Goal: Entertainment & Leisure: Consume media (video, audio)

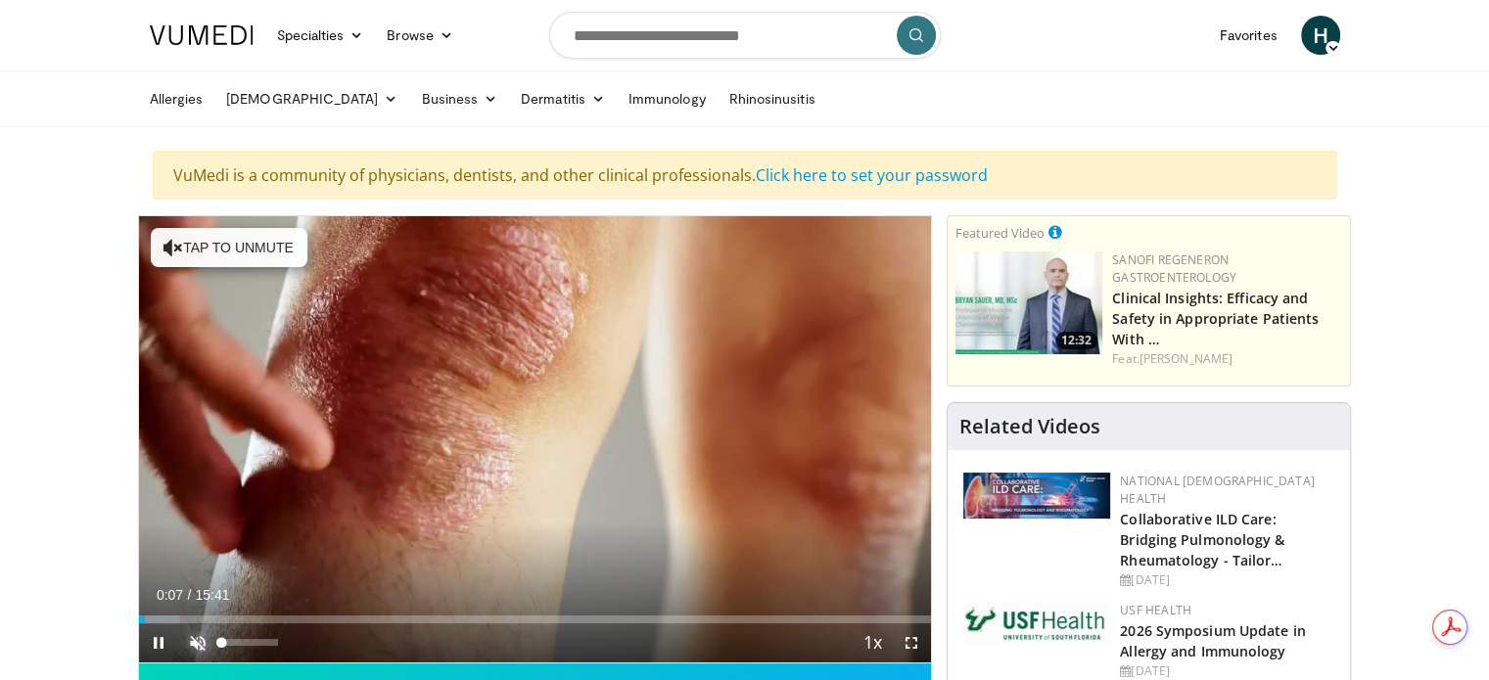
click at [200, 644] on span "Video Player" at bounding box center [197, 643] width 39 height 39
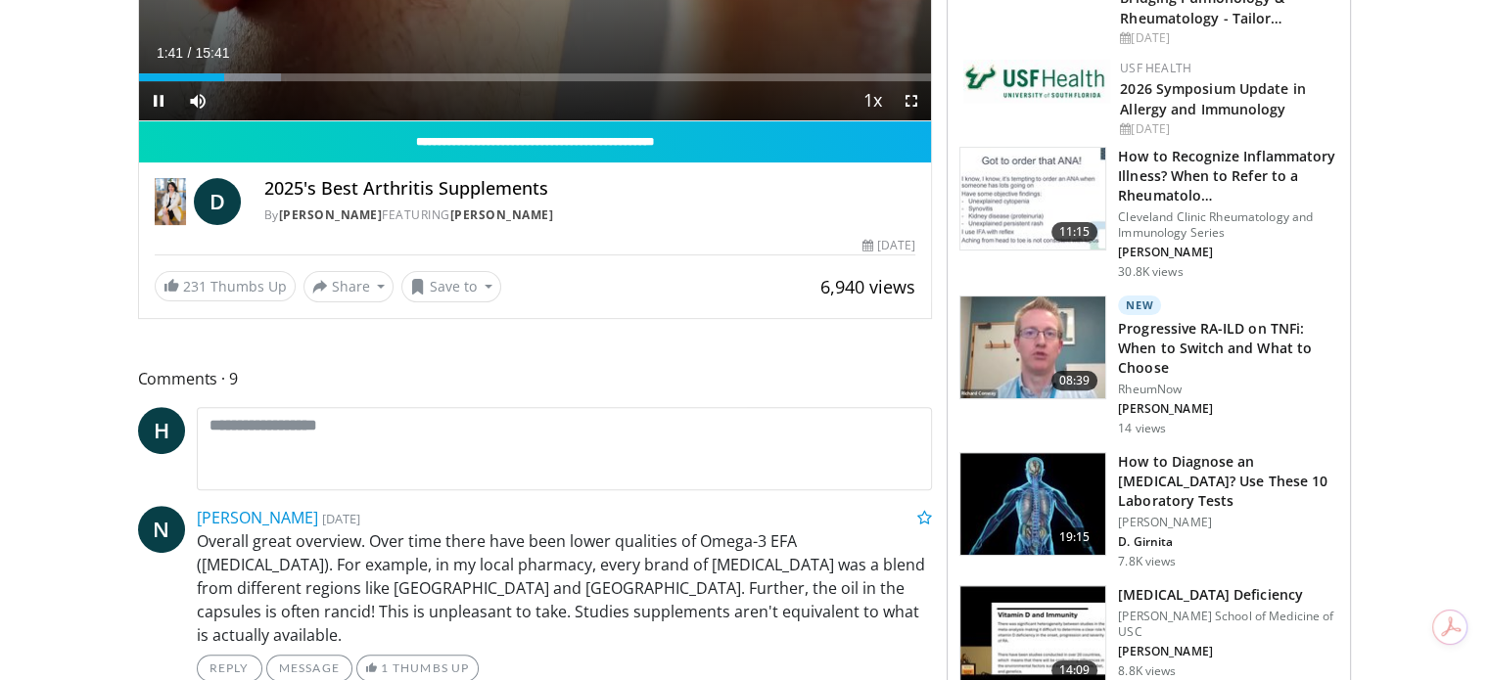
scroll to position [587, 0]
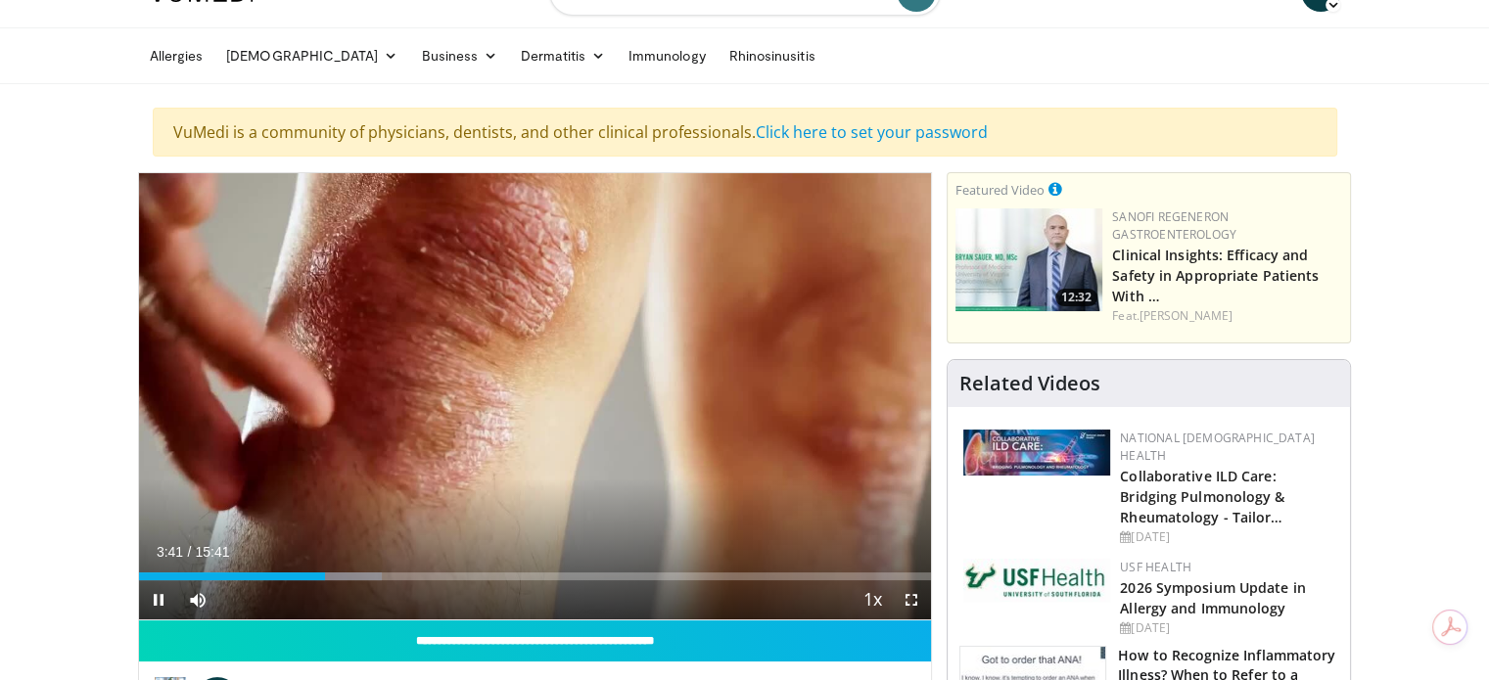
scroll to position [0, 0]
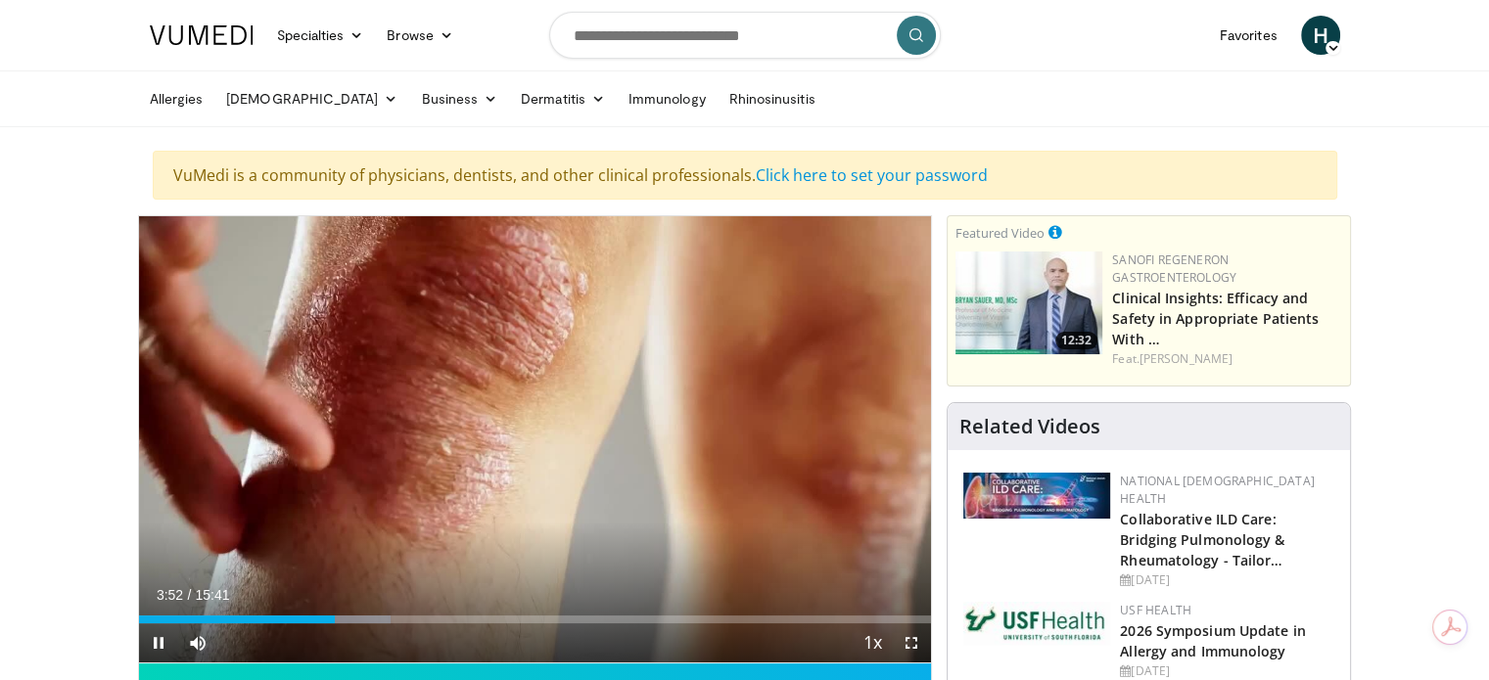
click at [354, 624] on div "Current Time 3:52 / Duration 15:41 Pause Skip Backward Skip Forward Mute Loaded…" at bounding box center [535, 643] width 793 height 39
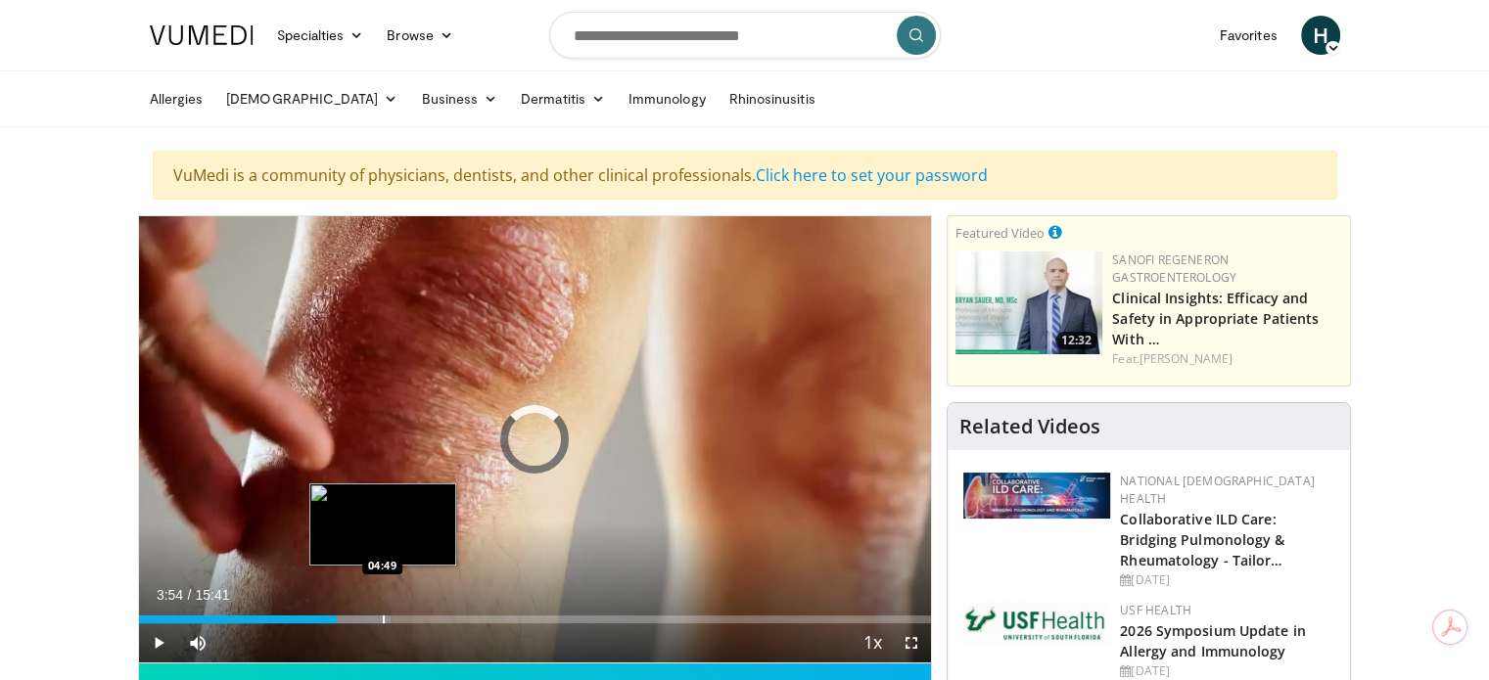
click at [383, 620] on div "Progress Bar" at bounding box center [384, 620] width 2 height 8
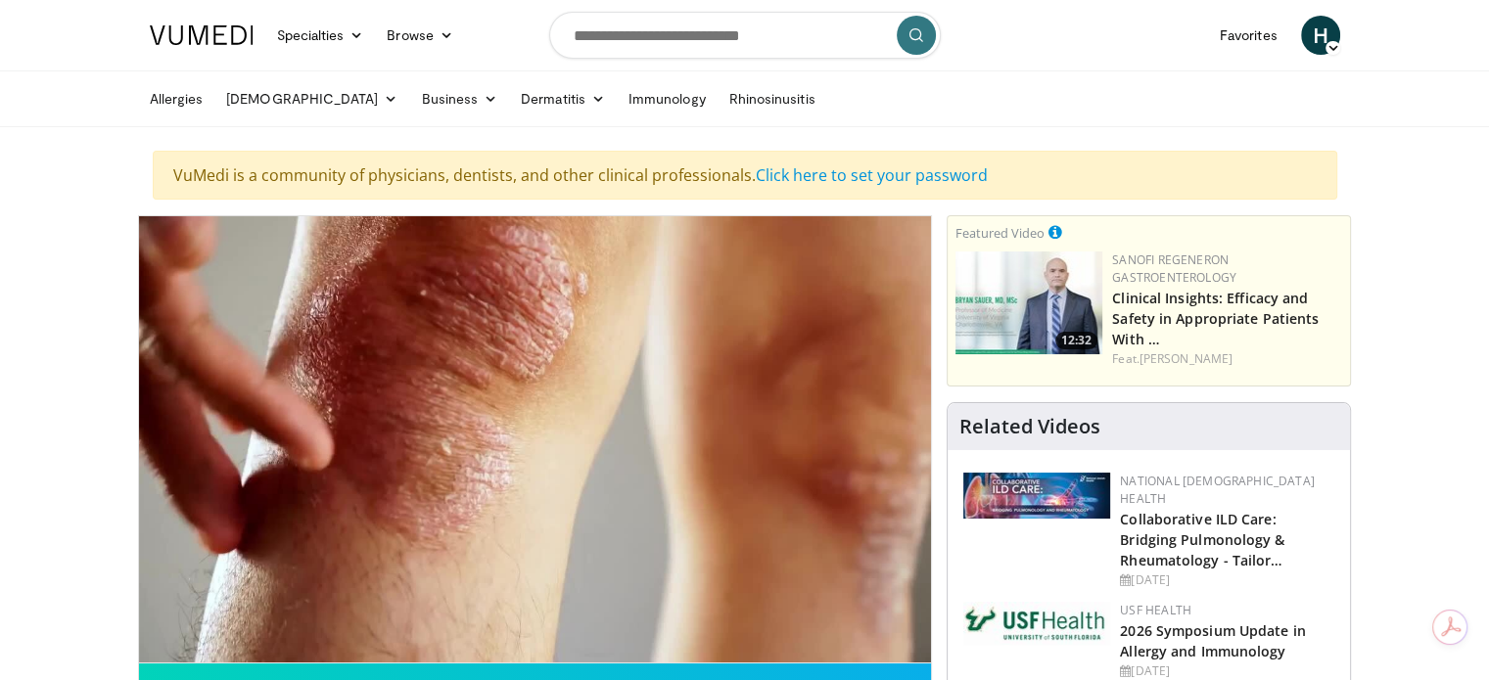
click at [411, 618] on div "10 seconds Tap to unmute" at bounding box center [535, 439] width 793 height 446
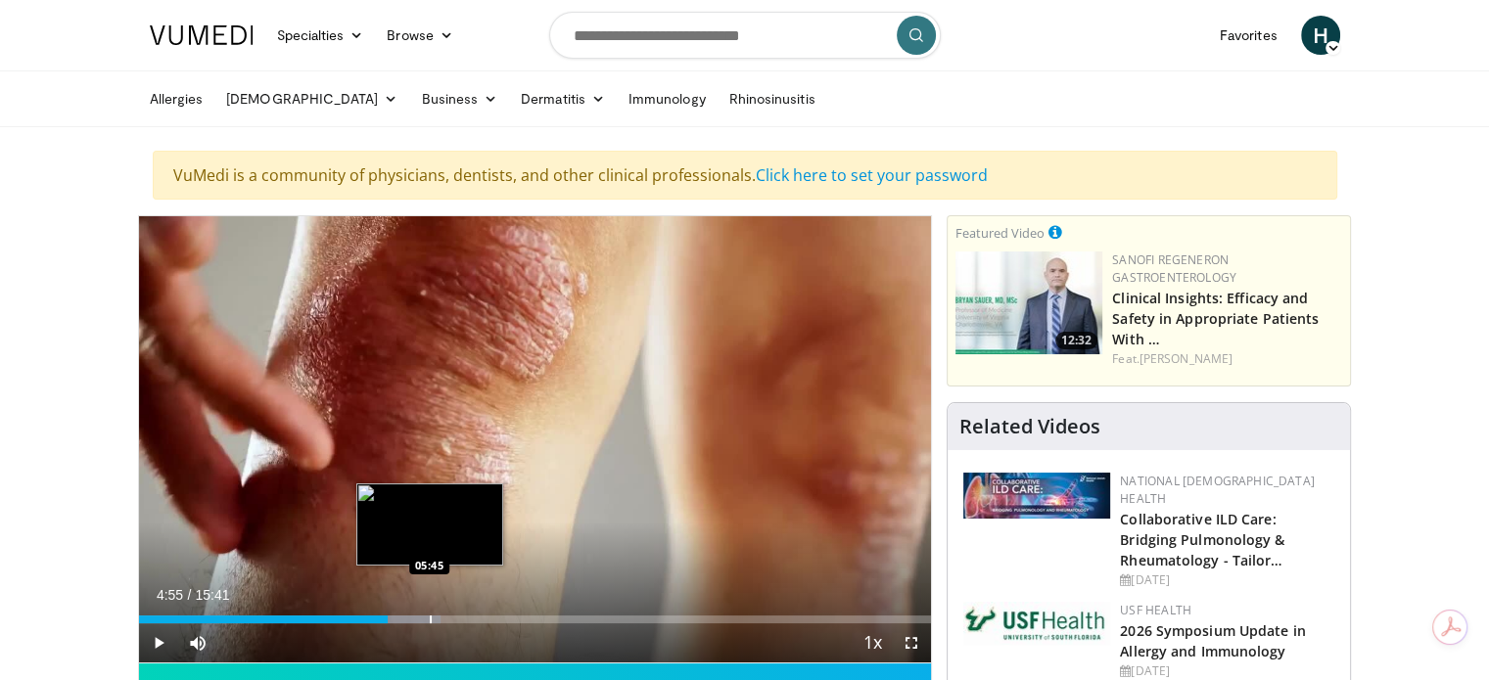
click at [431, 618] on div "Progress Bar" at bounding box center [431, 620] width 2 height 8
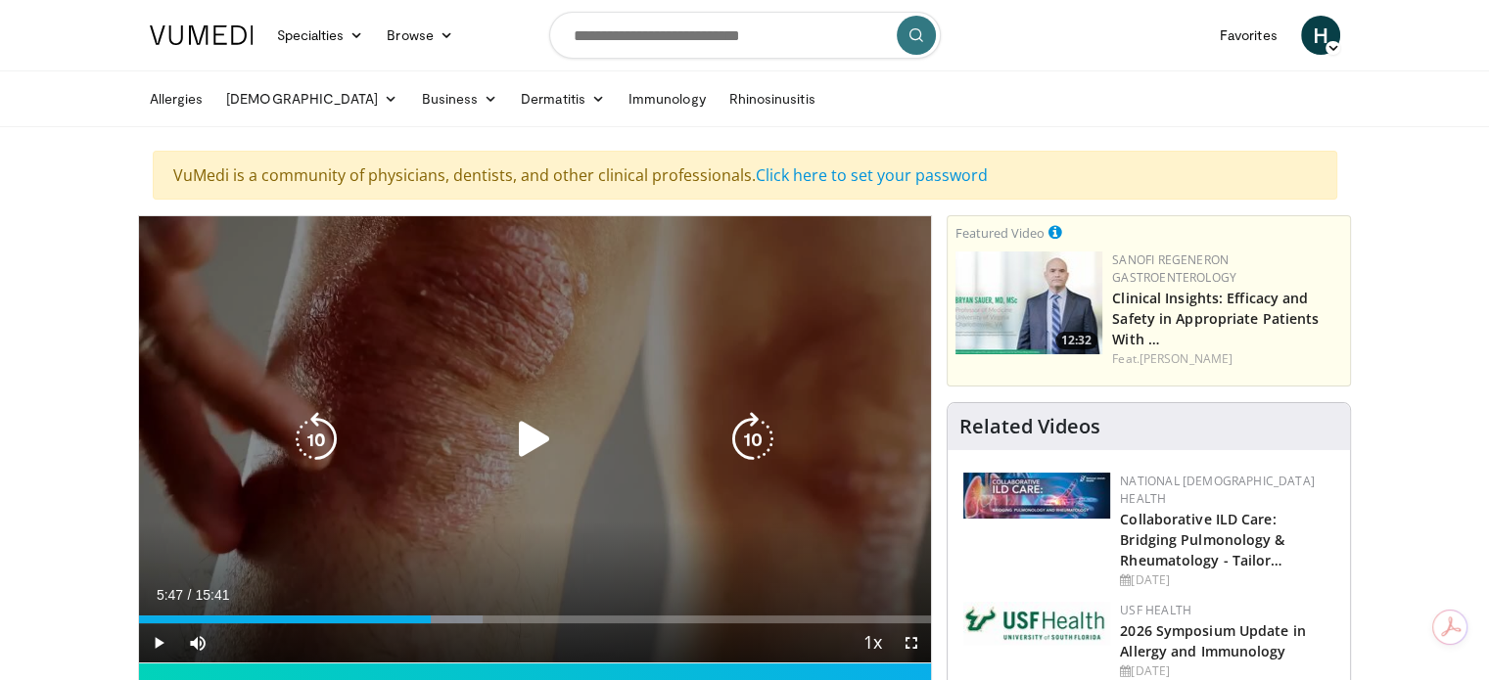
click at [549, 433] on icon "Video Player" at bounding box center [534, 439] width 55 height 55
